Goal: Information Seeking & Learning: Learn about a topic

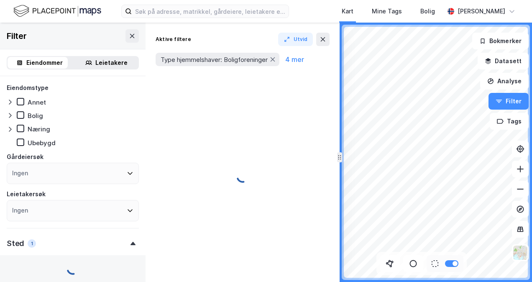
type input "--- (1 543)"
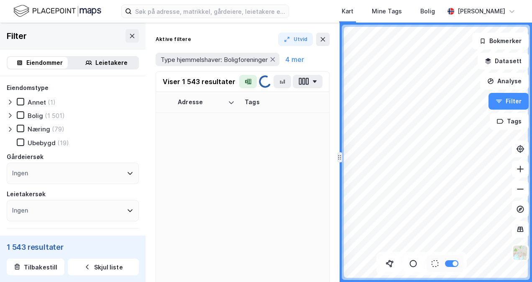
type input "--- (288)"
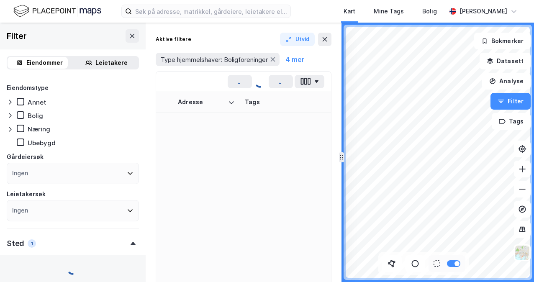
type input "--- (1 543)"
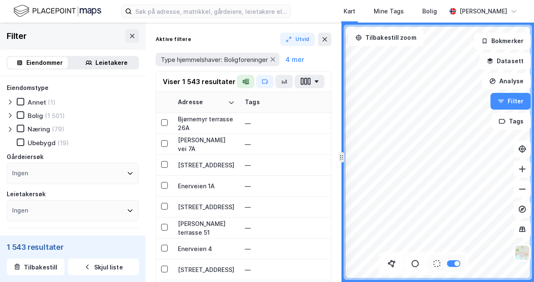
type input "--- (365)"
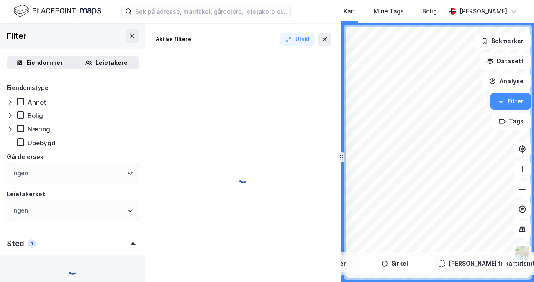
type input "--- ()"
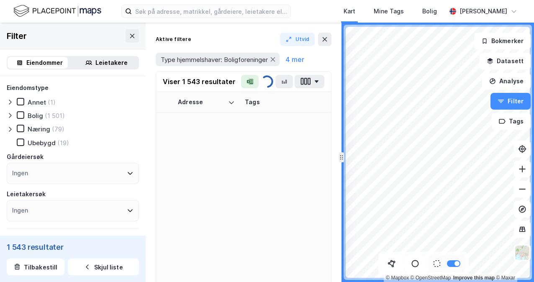
type input "--- (1 543)"
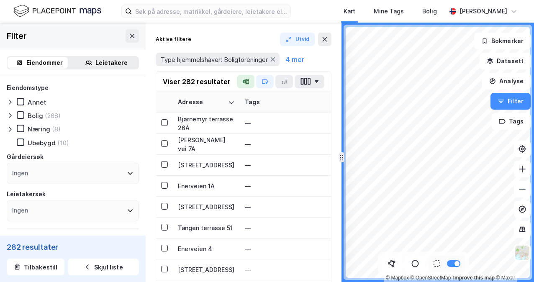
type input "--- (282)"
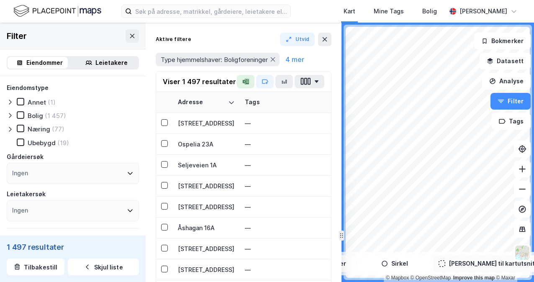
type input "--- (1 497)"
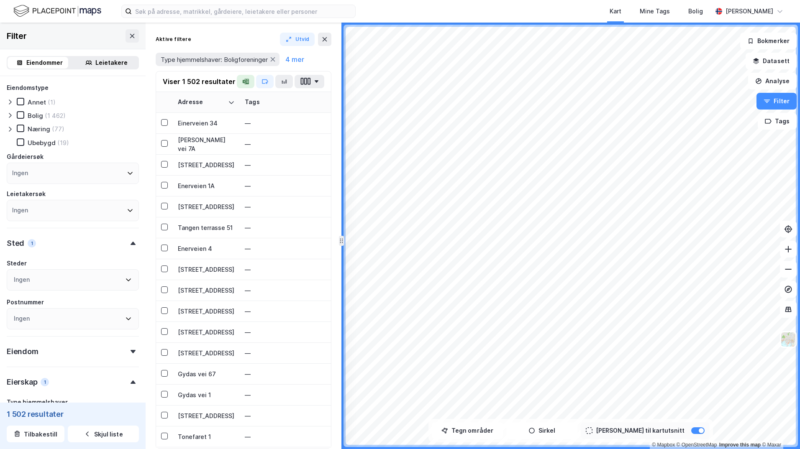
type input "--- (1 502)"
